Goal: Transaction & Acquisition: Subscribe to service/newsletter

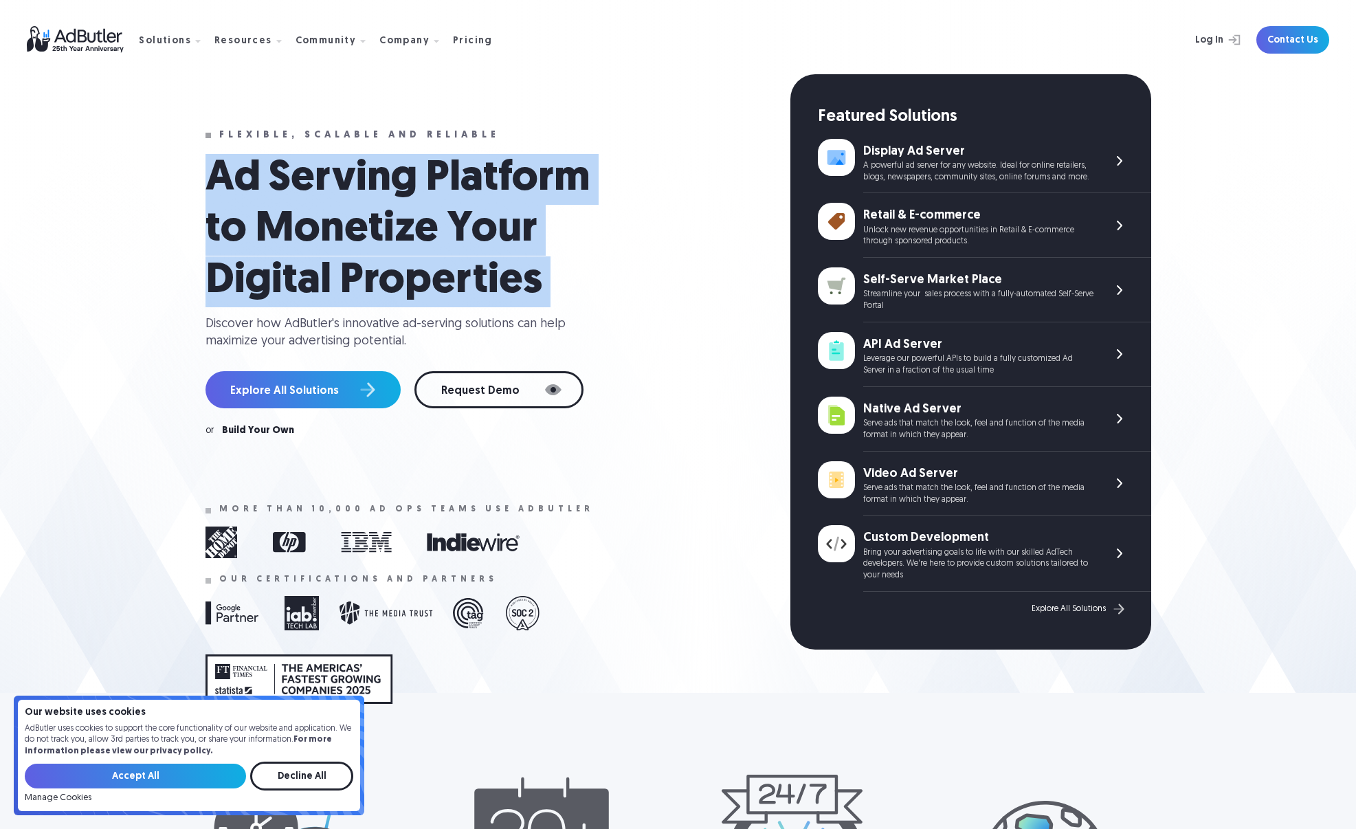
click at [401, 222] on h1 "Ad Serving Platform to Monetize Your Digital Properties" at bounding box center [412, 230] width 412 height 153
click at [1104, 355] on div "API Ad Server Leverage our powerful APIs to build a fully customized Ad Server …" at bounding box center [1007, 359] width 288 height 55
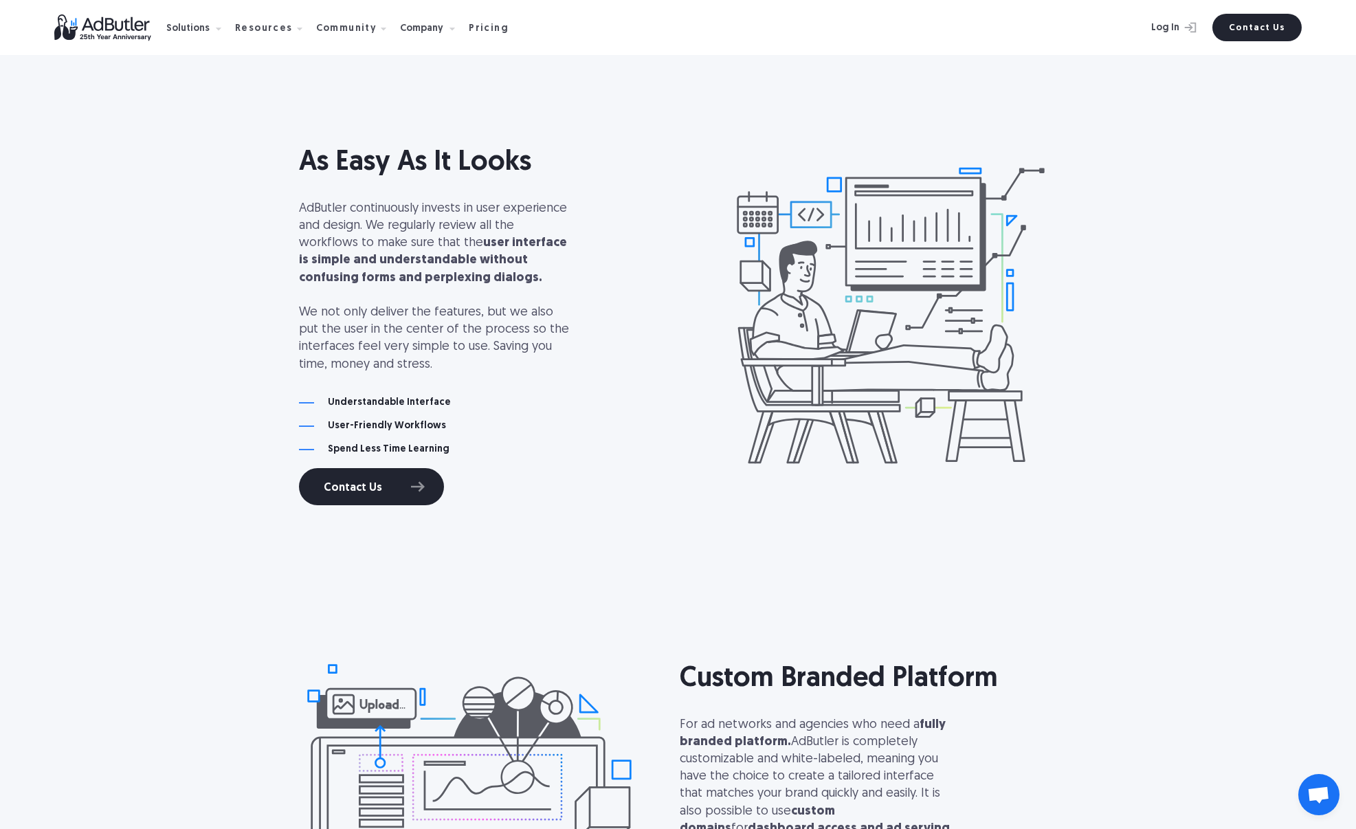
scroll to position [4237, 0]
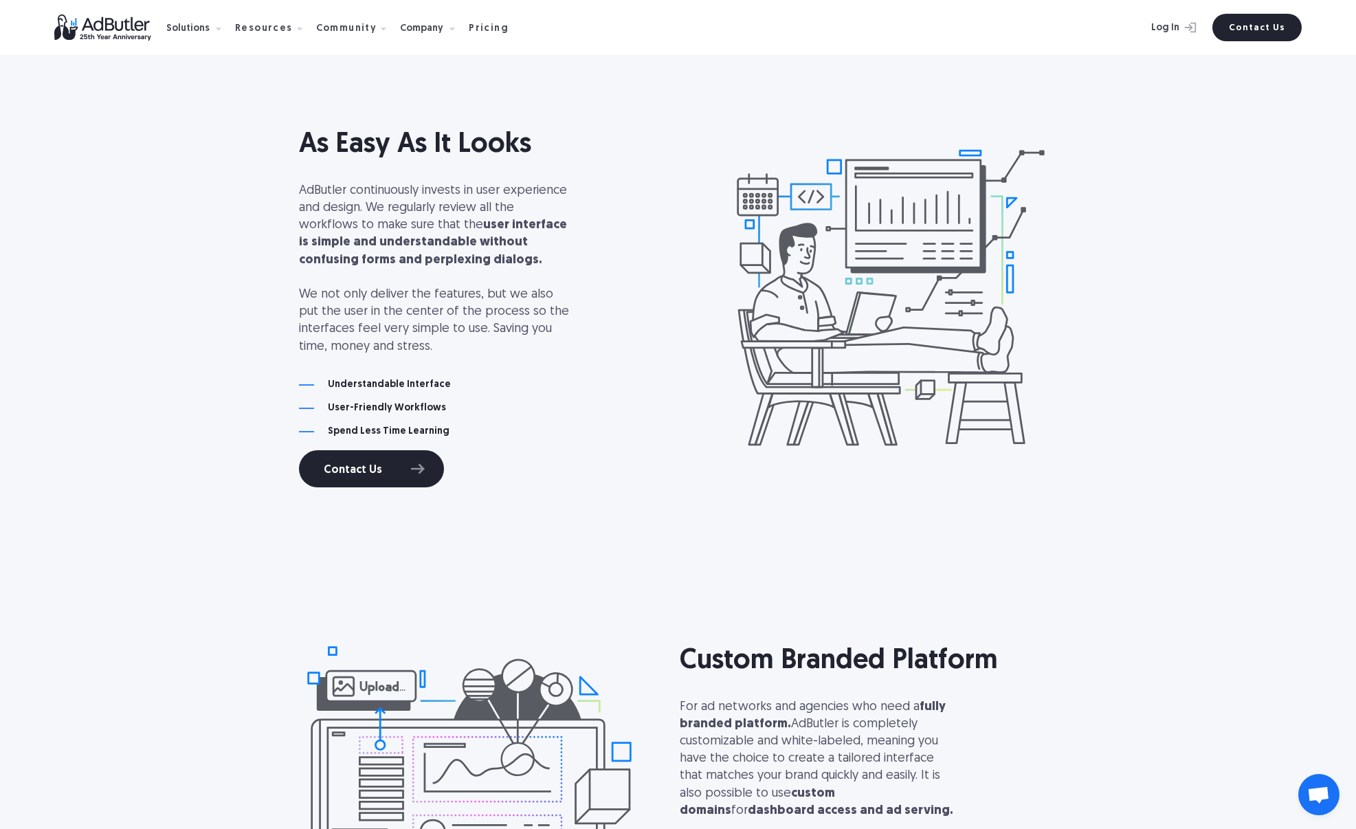
click at [472, 35] on nav "Solutions Display Ad Server Save time and increase revenue with The Ad Server. …" at bounding box center [342, 27] width 353 height 43
click at [478, 28] on div "Pricing" at bounding box center [489, 29] width 40 height 10
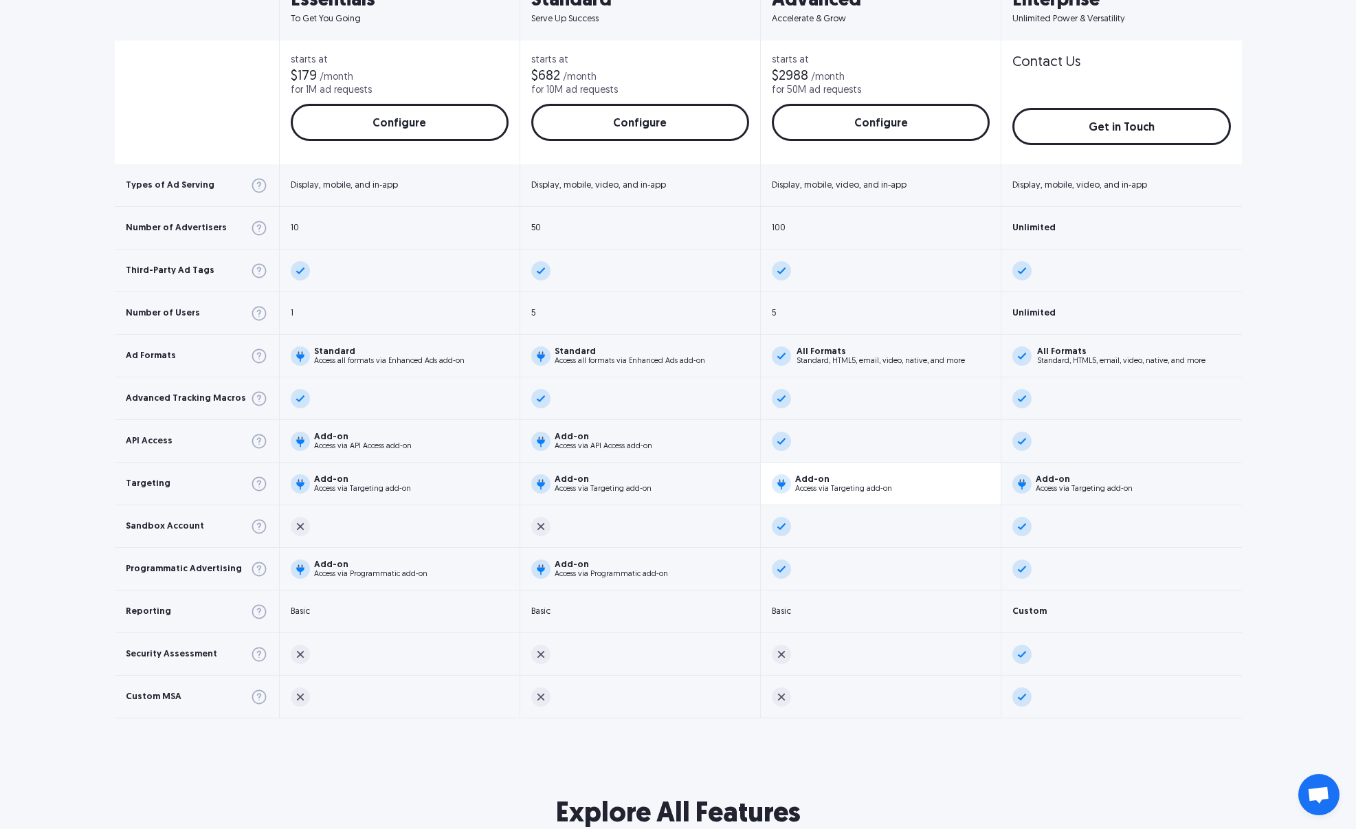
scroll to position [451, 0]
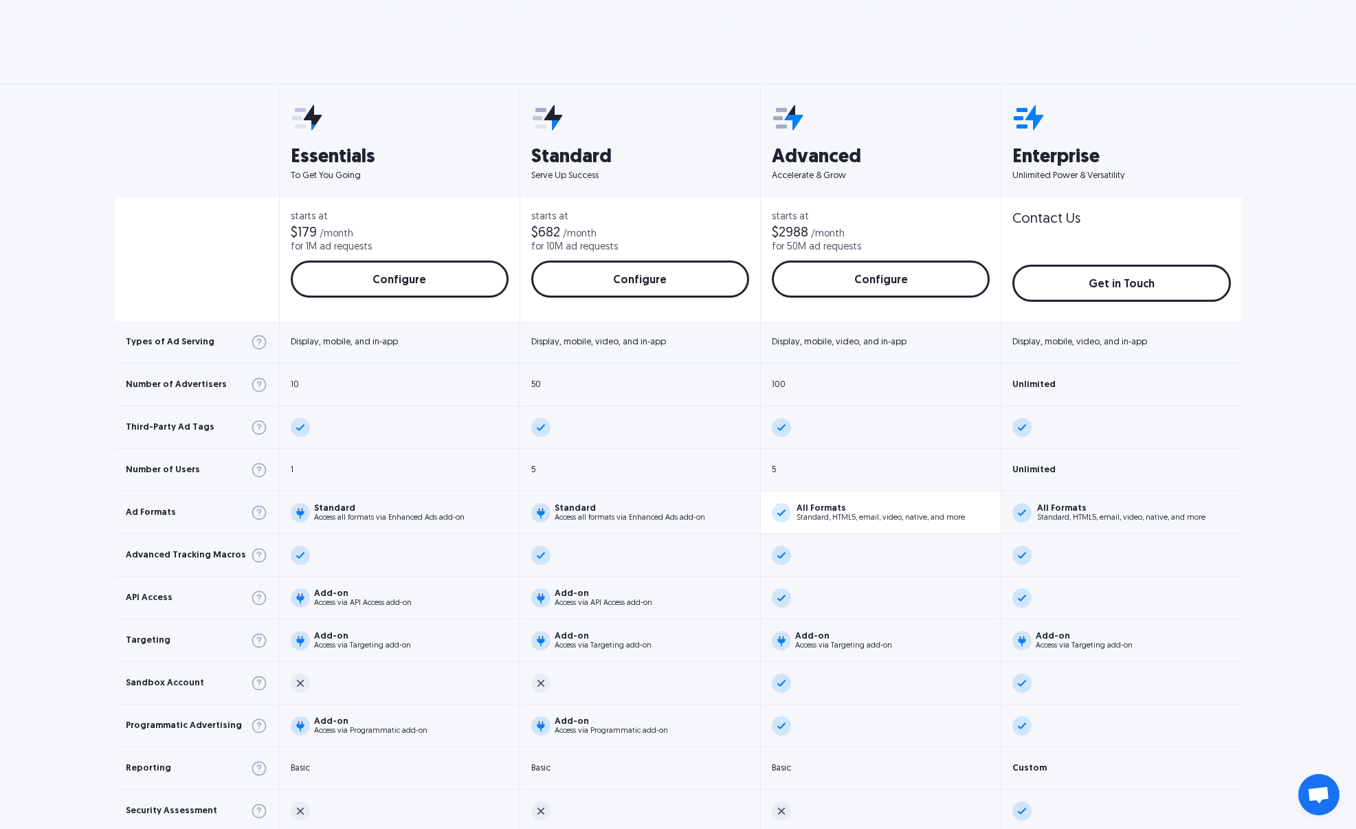
click at [839, 518] on div "Standard, HTML5, email, video, native, and more" at bounding box center [881, 518] width 168 height 8
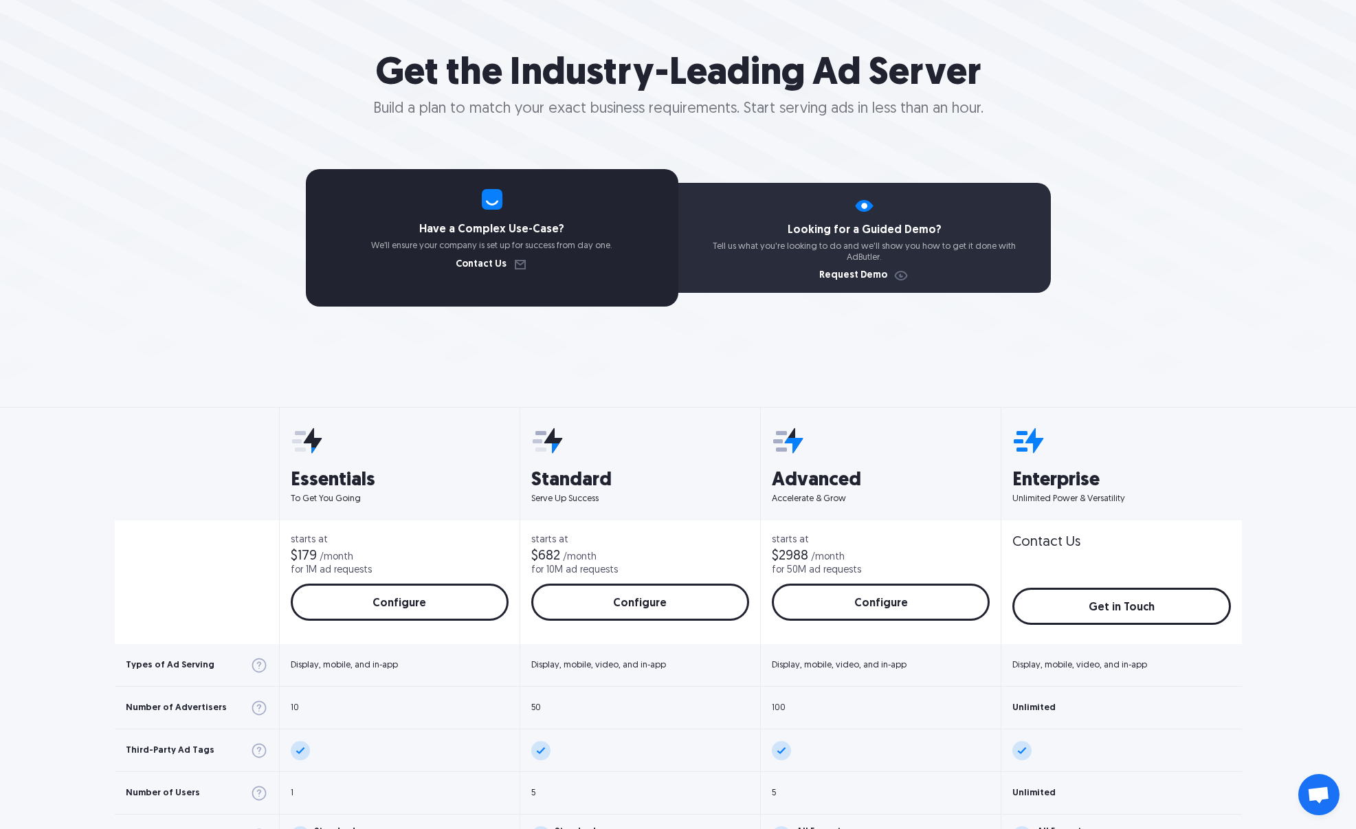
scroll to position [0, 0]
